Goal: Task Accomplishment & Management: Manage account settings

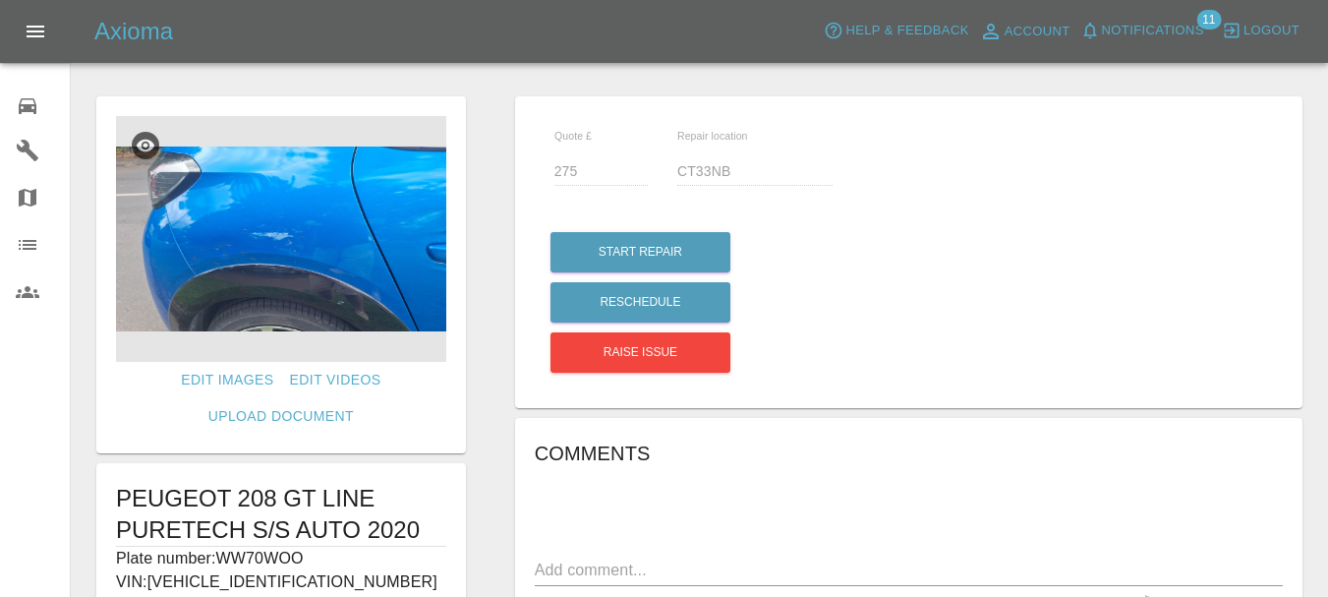
click at [371, 280] on img at bounding box center [281, 239] width 330 height 246
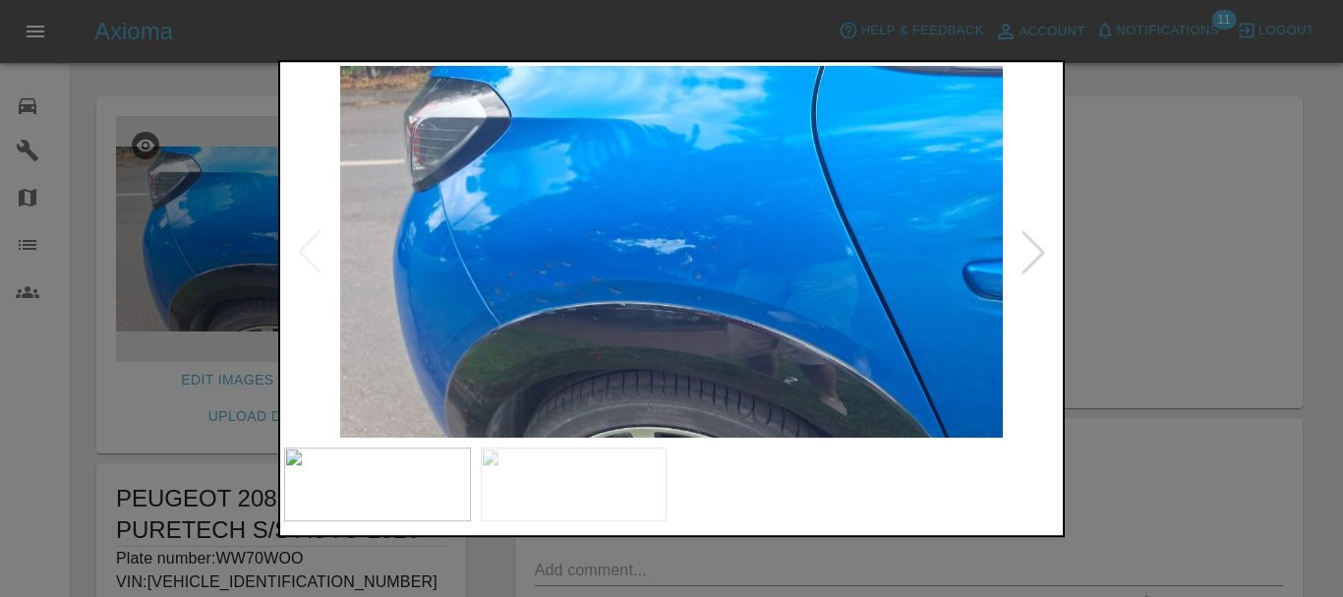
click at [1037, 252] on div at bounding box center [1033, 251] width 43 height 43
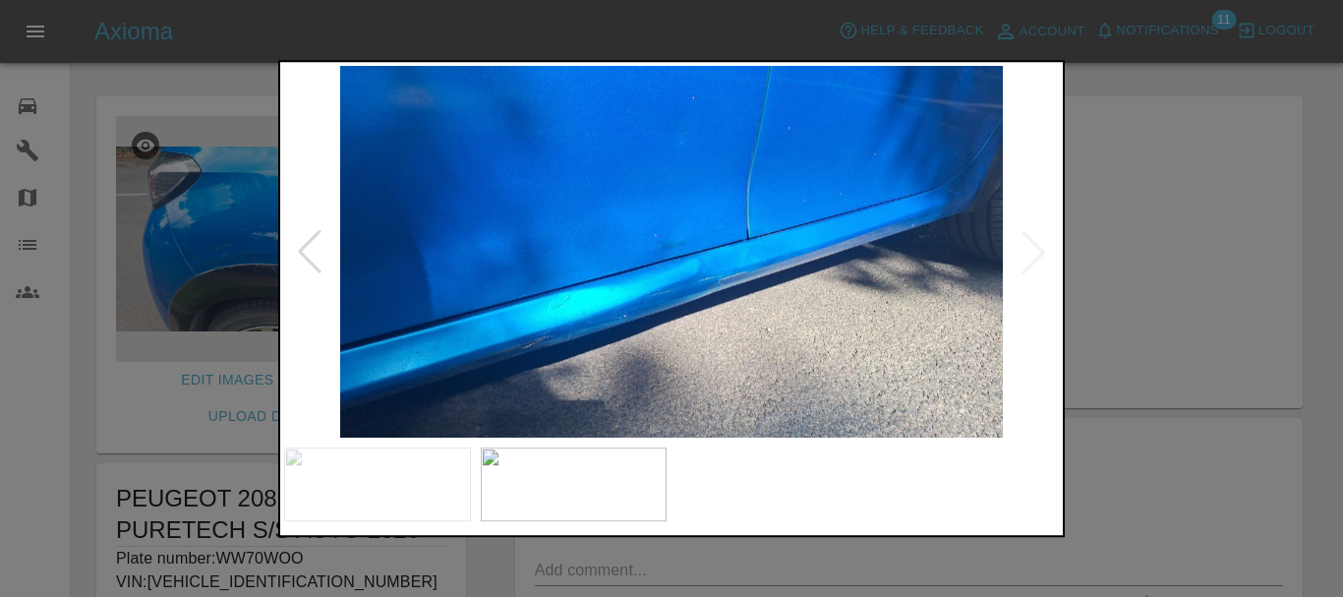
click at [1037, 252] on img at bounding box center [671, 252] width 775 height 373
click at [1327, 474] on div at bounding box center [671, 298] width 1343 height 597
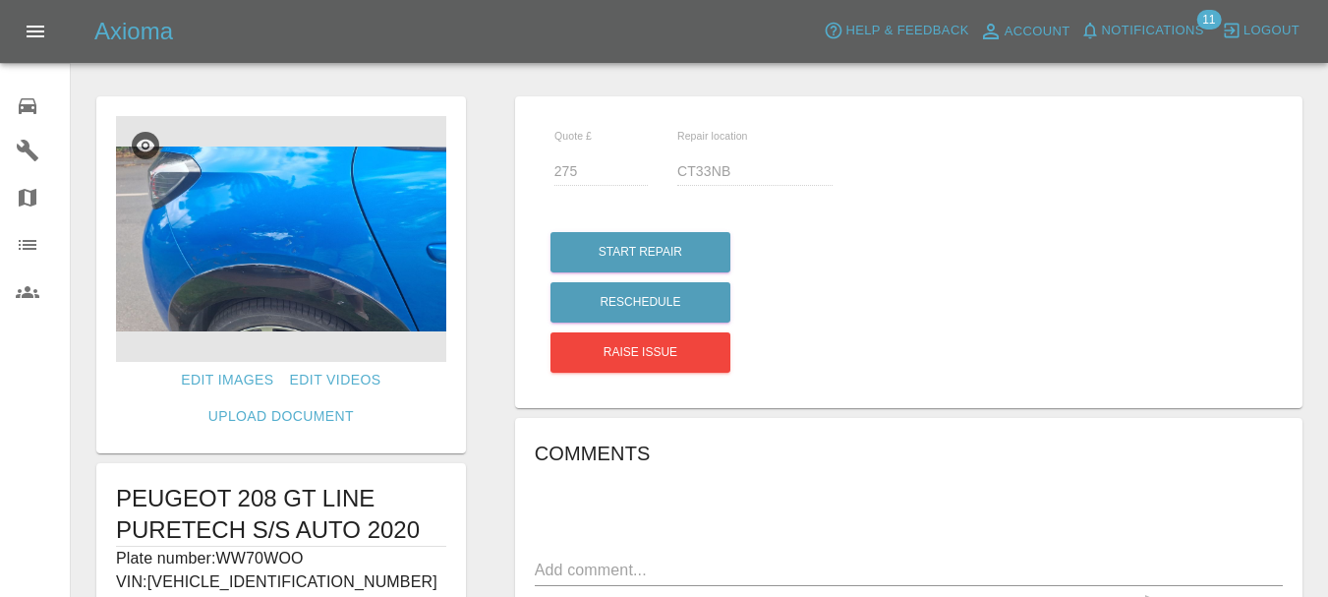
click at [21, 97] on icon at bounding box center [28, 106] width 24 height 24
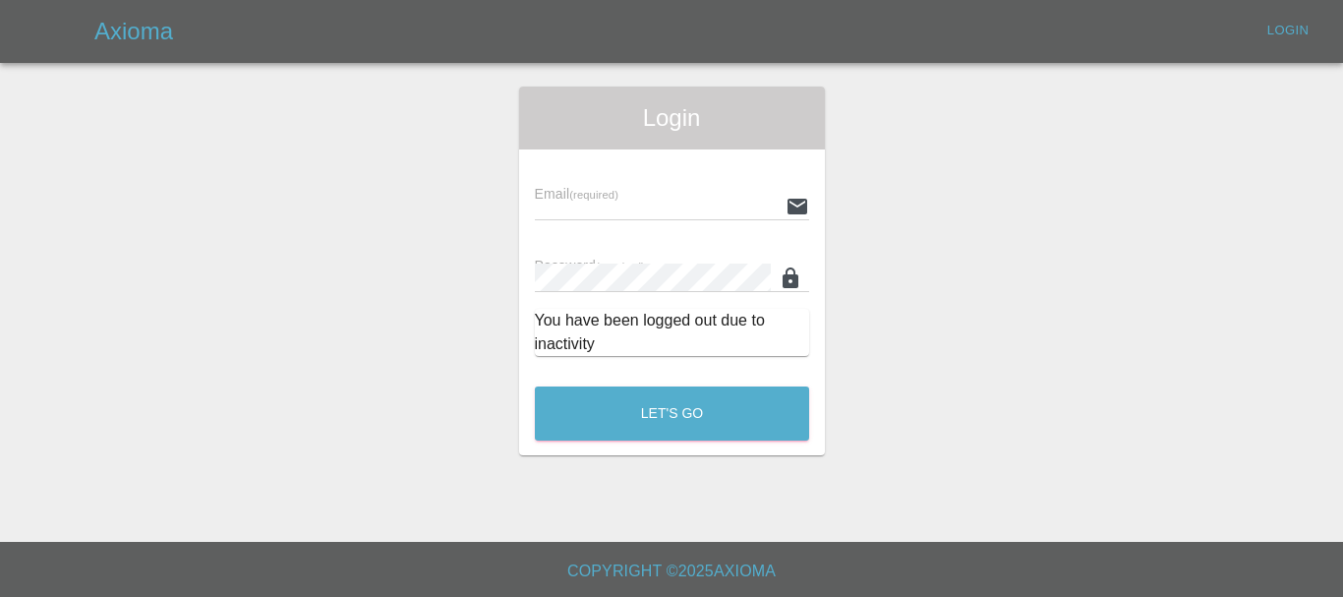
type input "[EMAIL_ADDRESS][DOMAIN_NAME]"
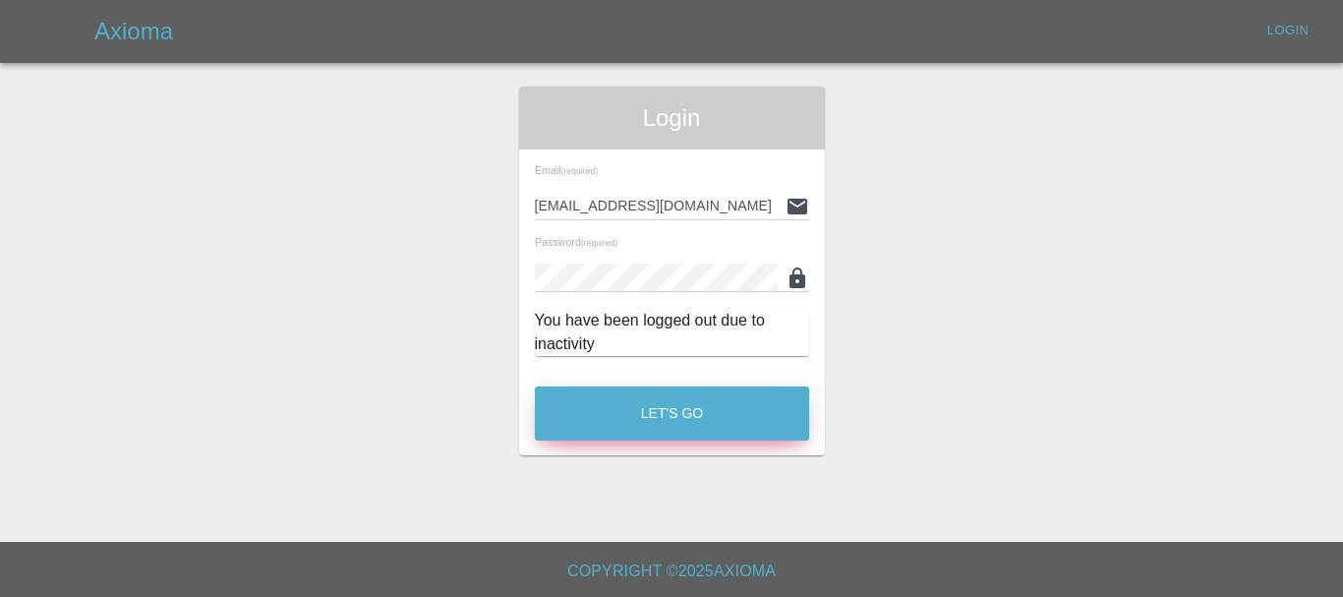
click at [676, 402] on button "Let's Go" at bounding box center [672, 413] width 274 height 54
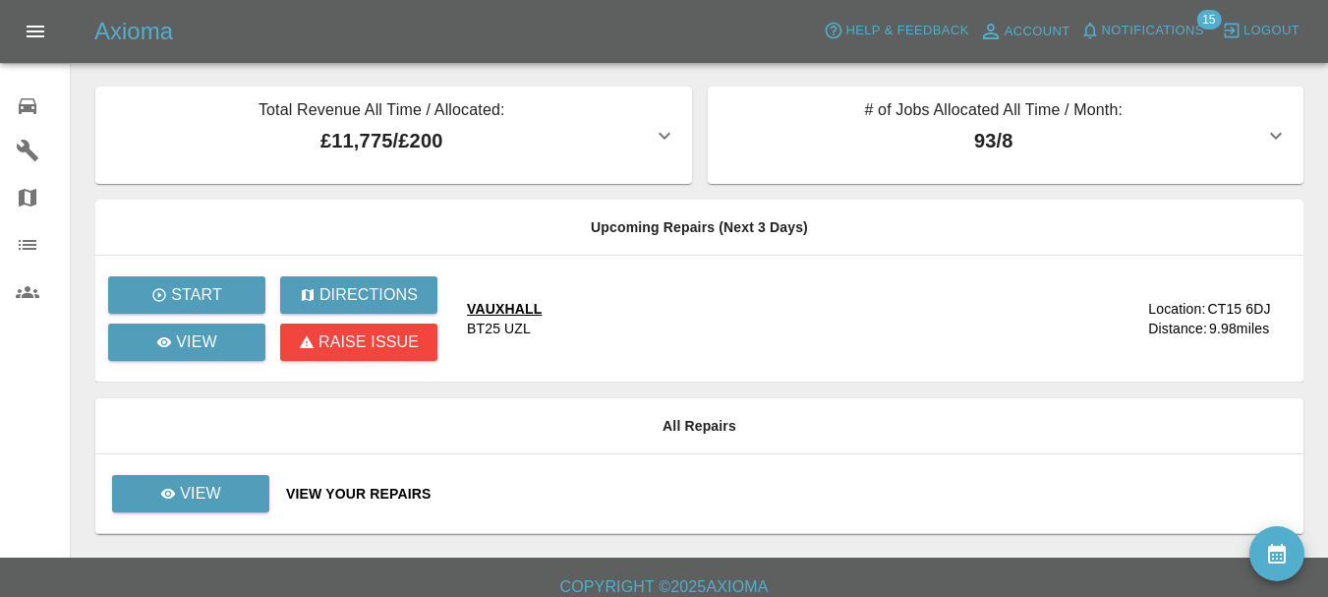
click at [39, 96] on div "0" at bounding box center [43, 103] width 55 height 29
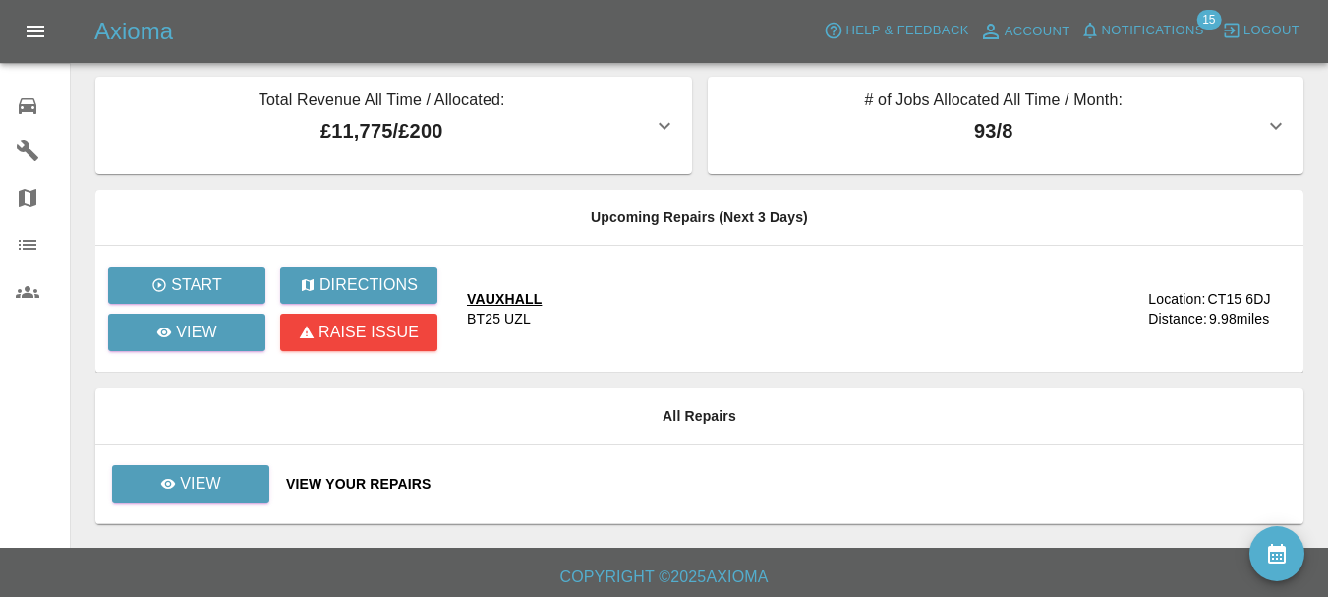
scroll to position [16, 0]
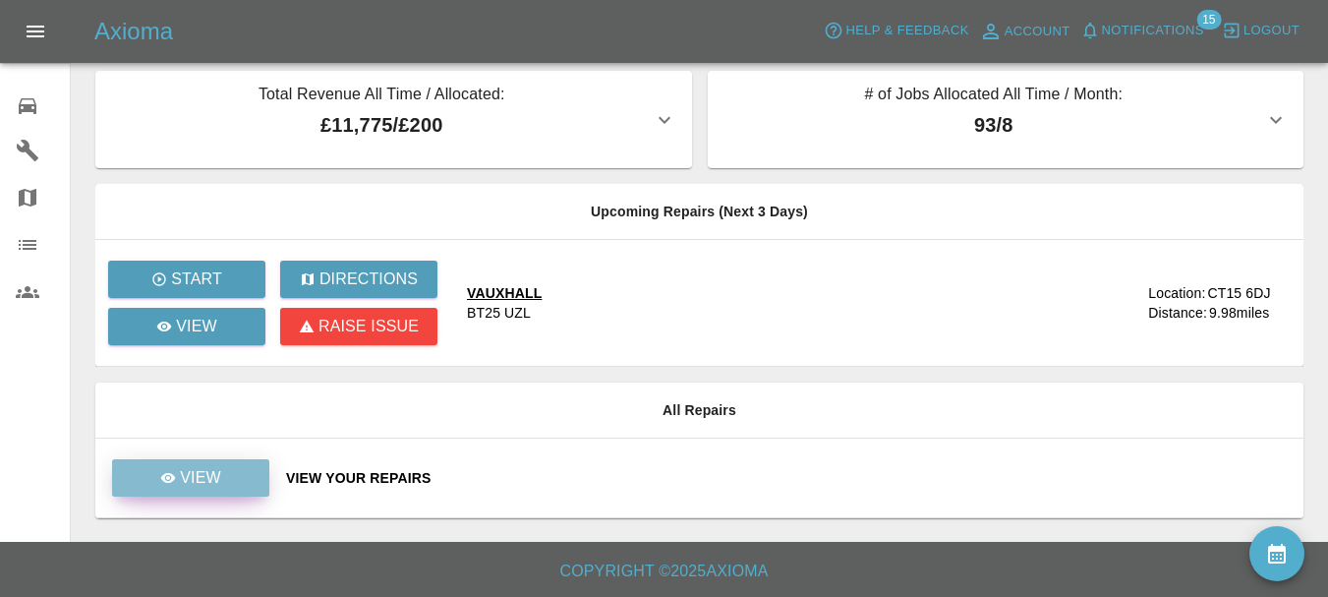
click at [197, 481] on p "View" at bounding box center [200, 478] width 41 height 24
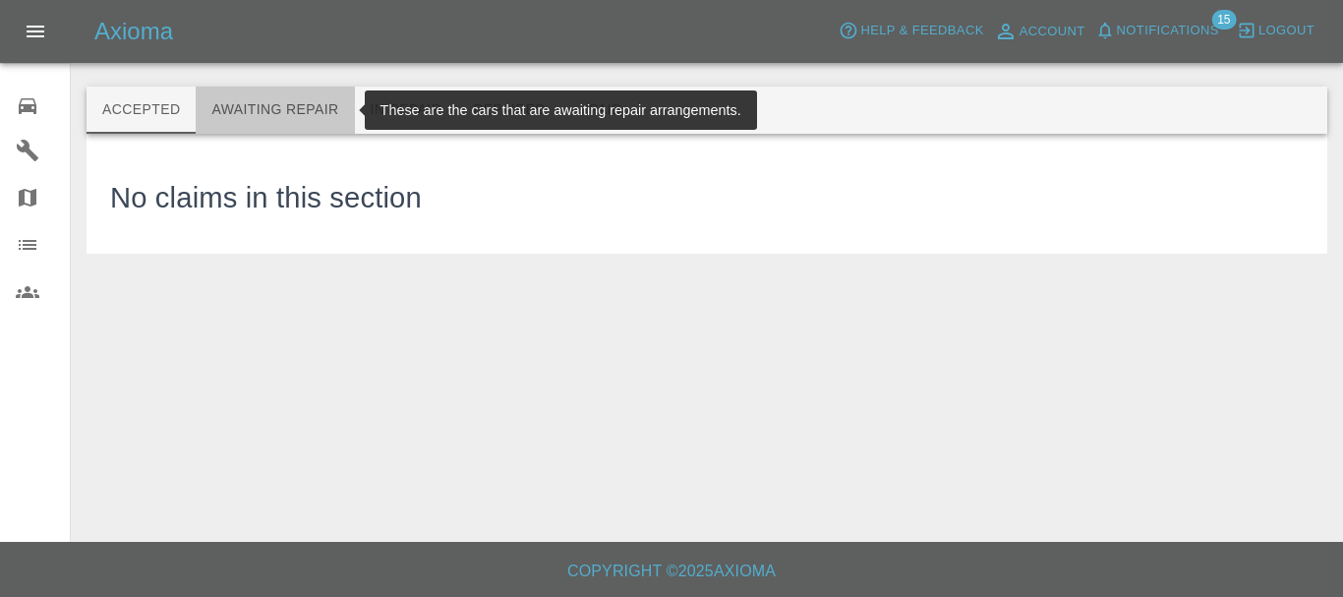
click at [287, 115] on button "Awaiting Repair" at bounding box center [275, 110] width 158 height 47
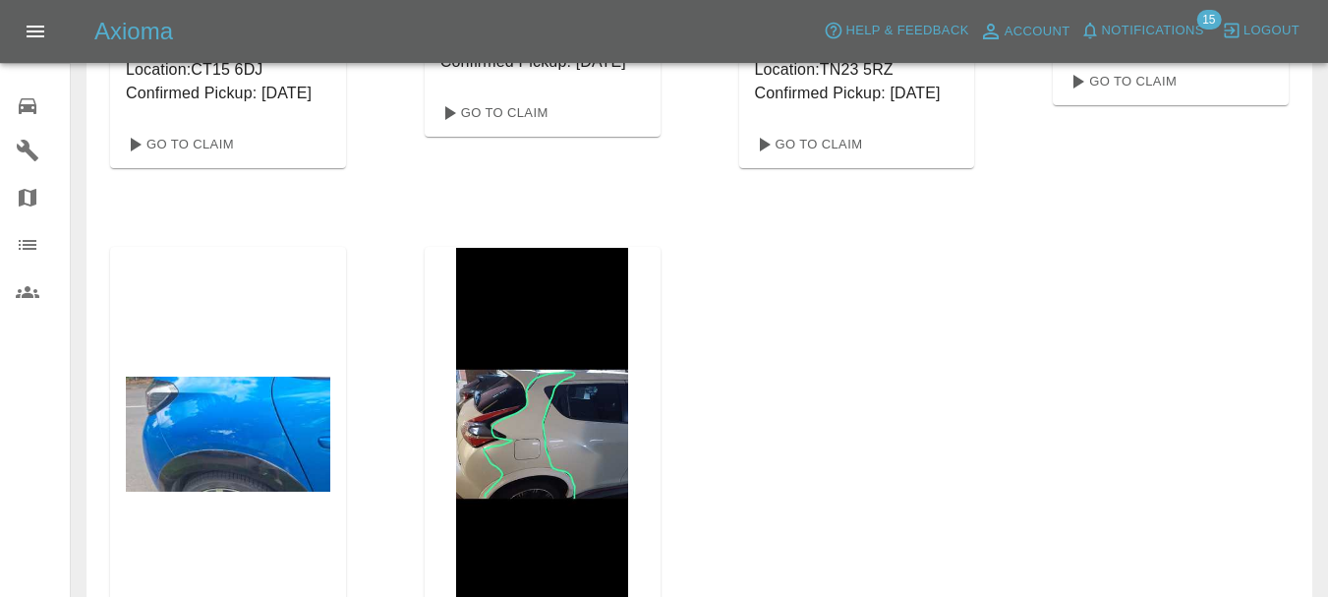
scroll to position [885, 0]
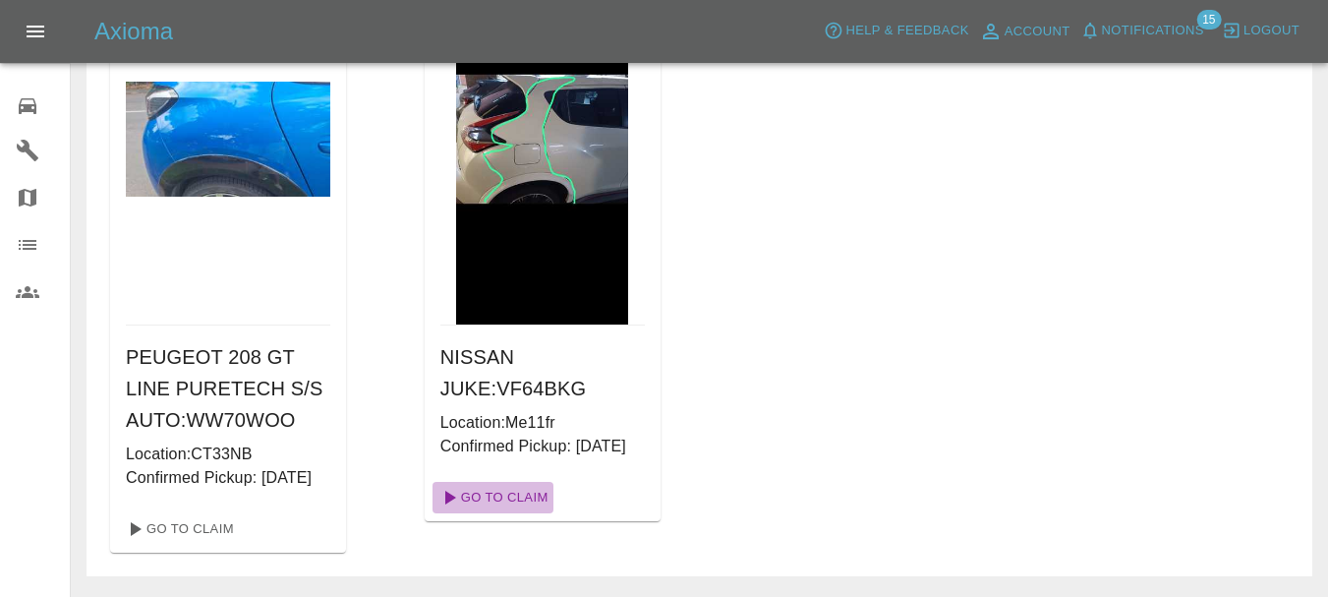
click at [487, 513] on link "Go To Claim" at bounding box center [493, 497] width 121 height 31
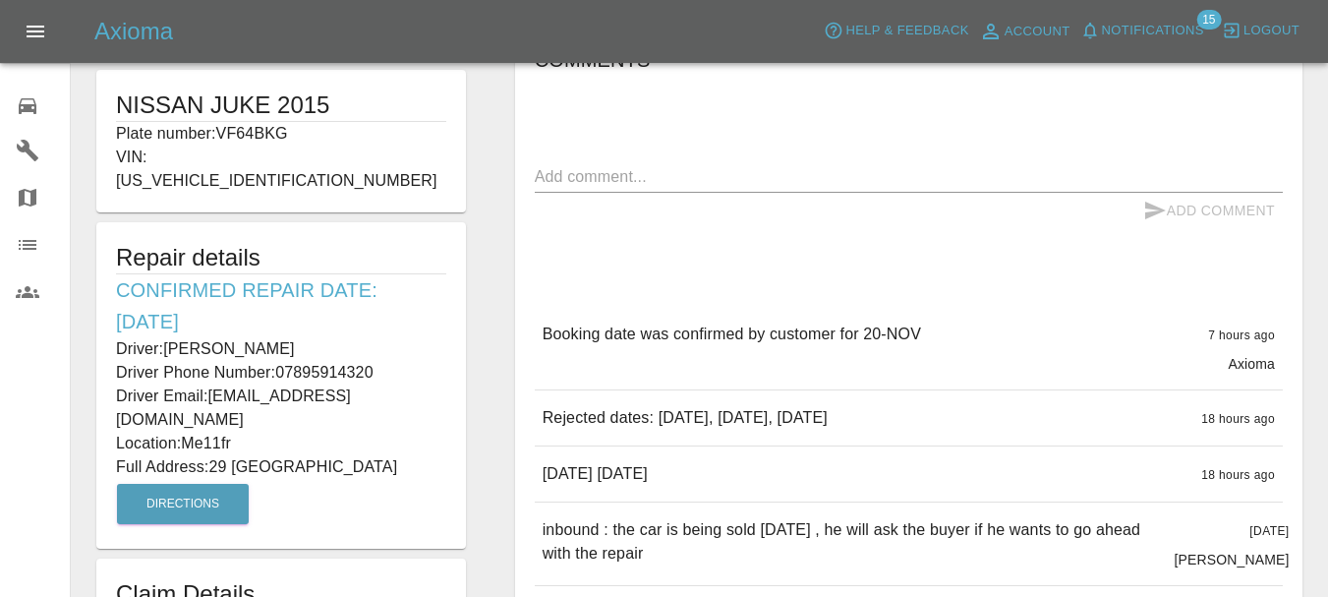
scroll to position [295, 0]
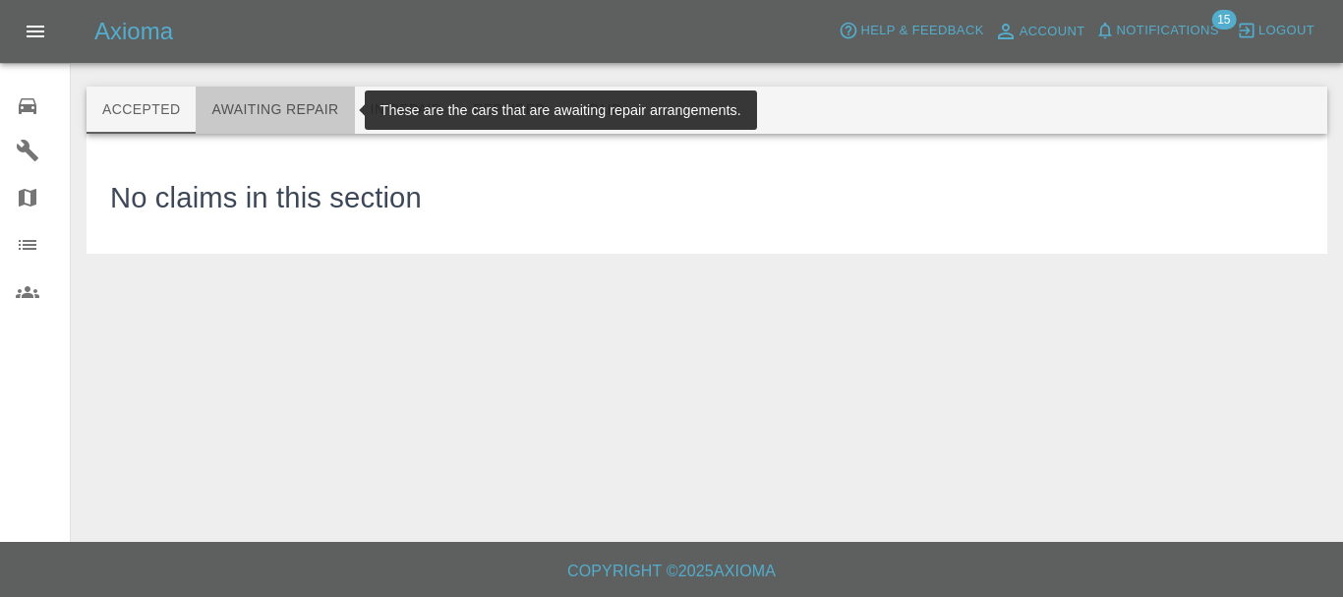
click at [272, 107] on button "Awaiting Repair" at bounding box center [275, 110] width 158 height 47
